Goal: Check status: Check status

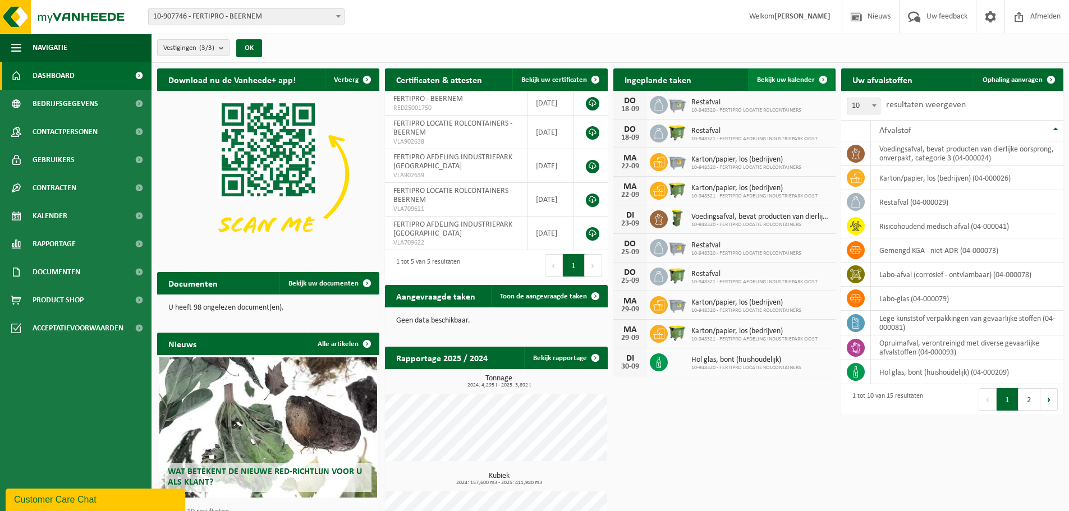
click at [772, 77] on span "Bekijk uw kalender" at bounding box center [786, 79] width 58 height 7
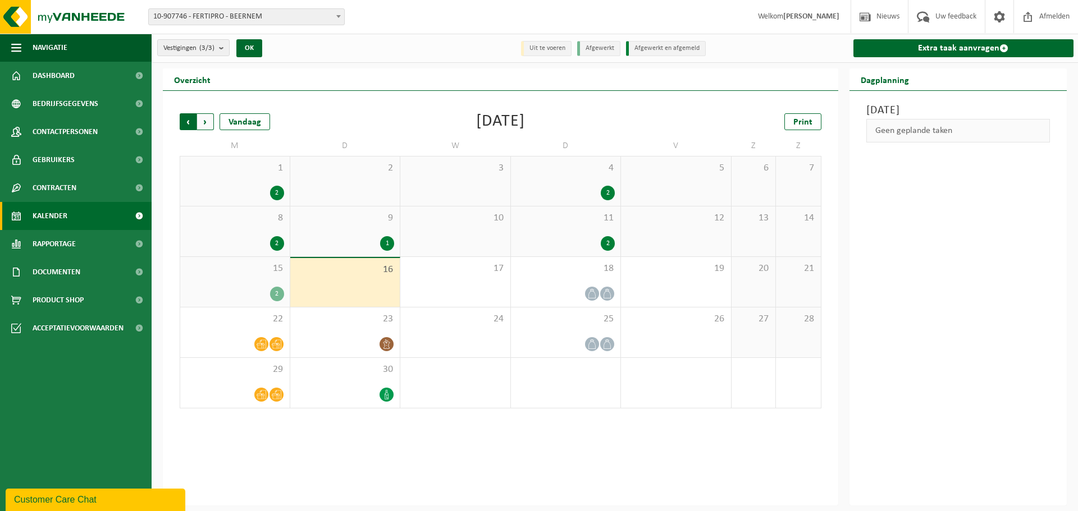
click at [203, 121] on span "Volgende" at bounding box center [205, 121] width 17 height 17
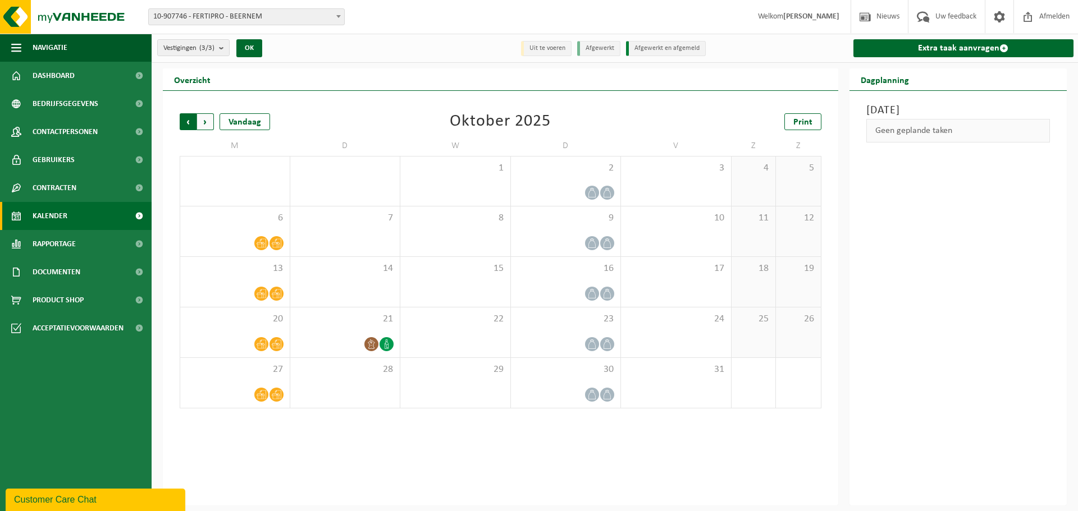
click at [205, 121] on span "Volgende" at bounding box center [205, 121] width 17 height 17
click at [203, 117] on span "Volgende" at bounding box center [205, 121] width 17 height 17
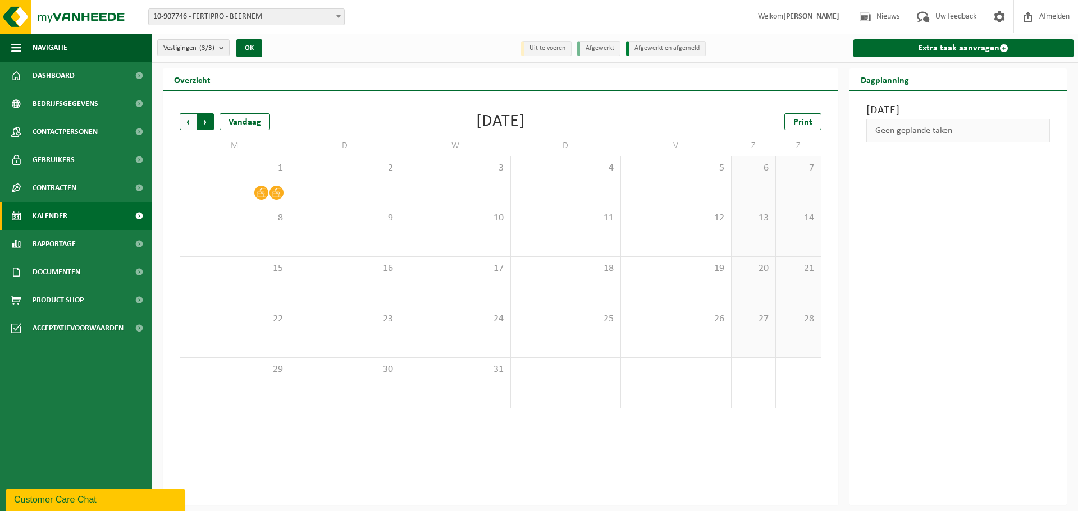
click at [182, 125] on span "Vorige" at bounding box center [188, 121] width 17 height 17
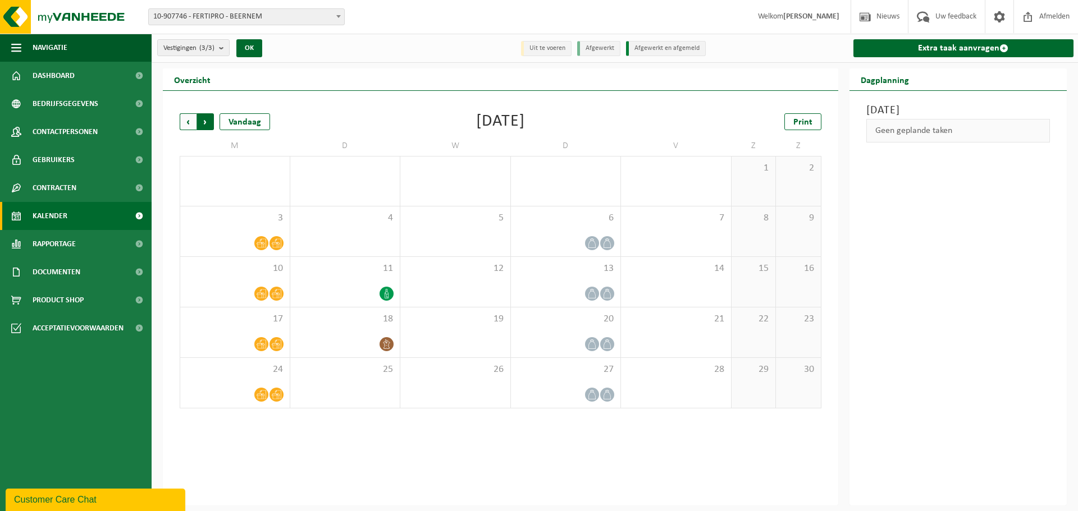
click at [184, 118] on span "Vorige" at bounding box center [188, 121] width 17 height 17
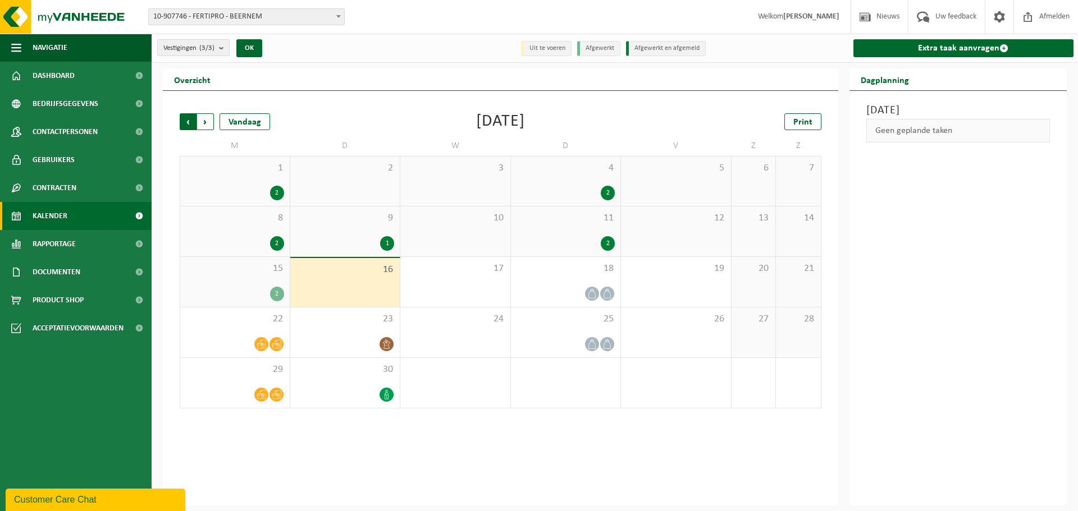
click at [205, 123] on span "Volgende" at bounding box center [205, 121] width 17 height 17
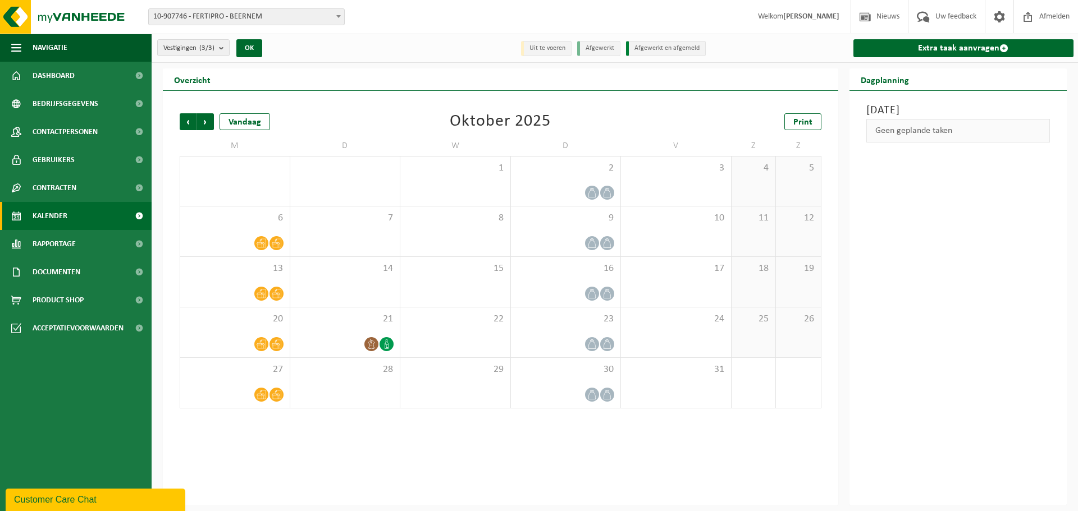
click at [96, 217] on link "Kalender" at bounding box center [76, 216] width 152 height 28
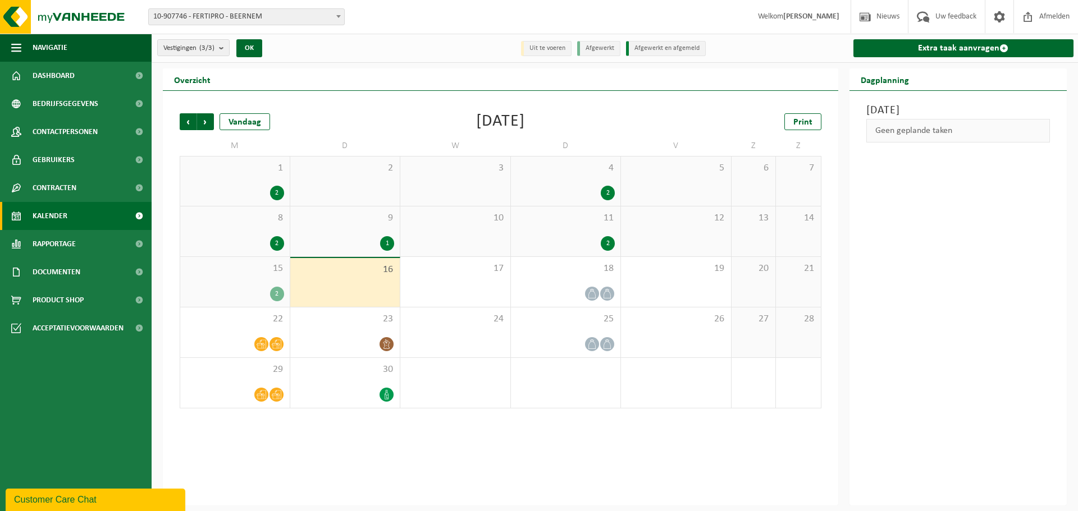
click at [216, 120] on div "Vorige Volgende Vandaag" at bounding box center [236, 121] width 112 height 17
click at [205, 121] on span "Volgende" at bounding box center [205, 121] width 17 height 17
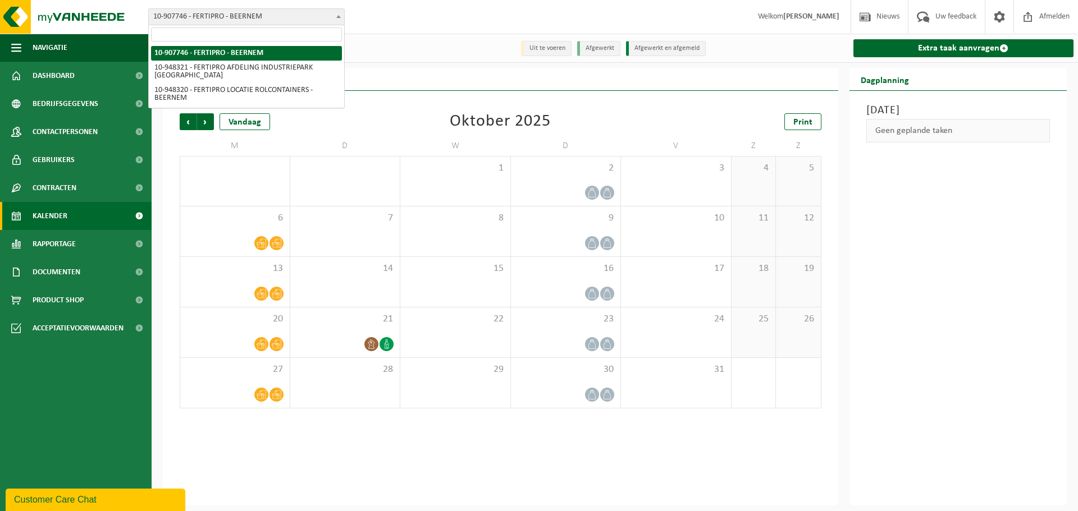
click at [337, 15] on span at bounding box center [338, 16] width 11 height 15
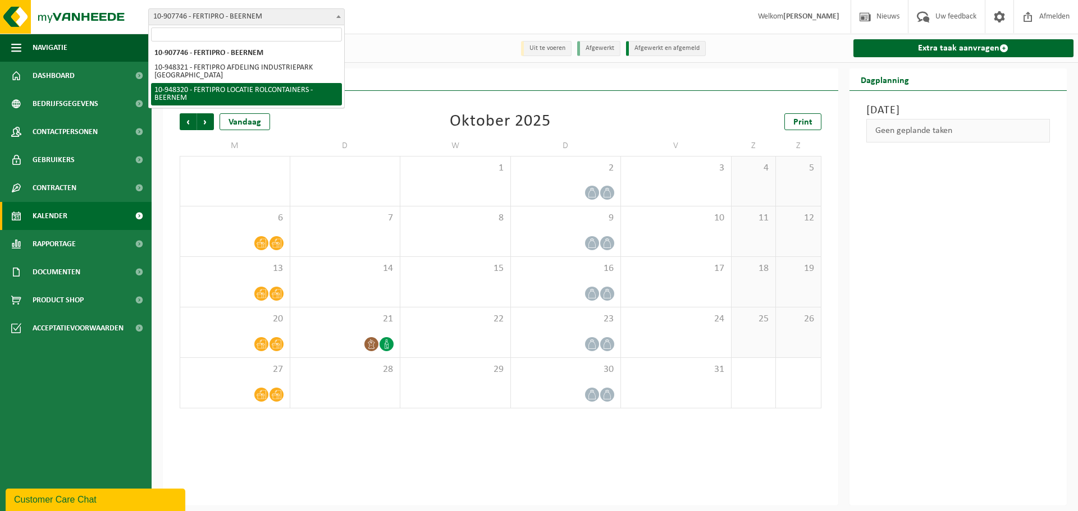
click at [984, 322] on div "Dinsdag 16 september 2025 Geen geplande taken" at bounding box center [958, 298] width 218 height 415
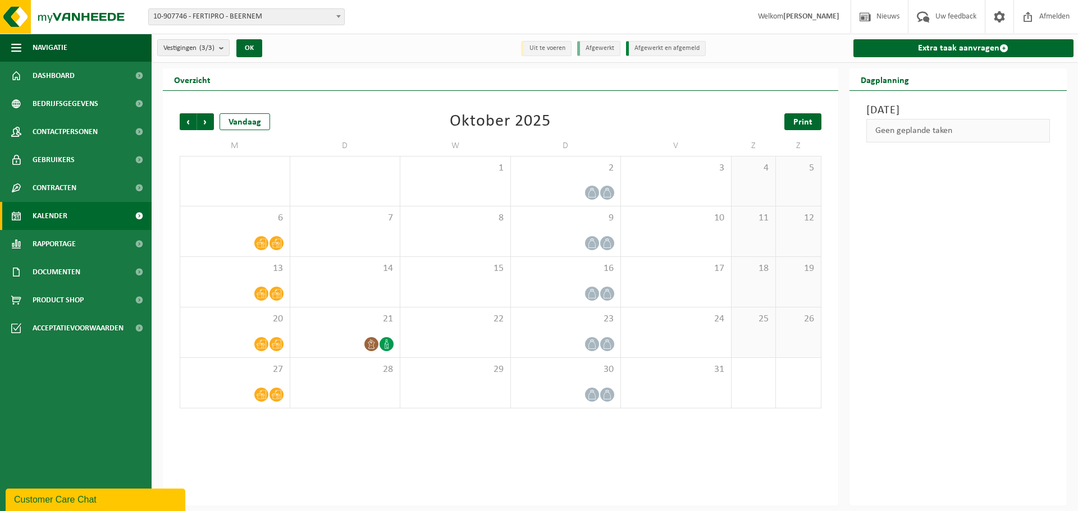
click at [801, 123] on span "Print" at bounding box center [802, 122] width 19 height 9
click at [208, 125] on span "Volgende" at bounding box center [205, 121] width 17 height 17
click at [806, 125] on span "Print" at bounding box center [802, 122] width 19 height 9
